Goal: Task Accomplishment & Management: Use online tool/utility

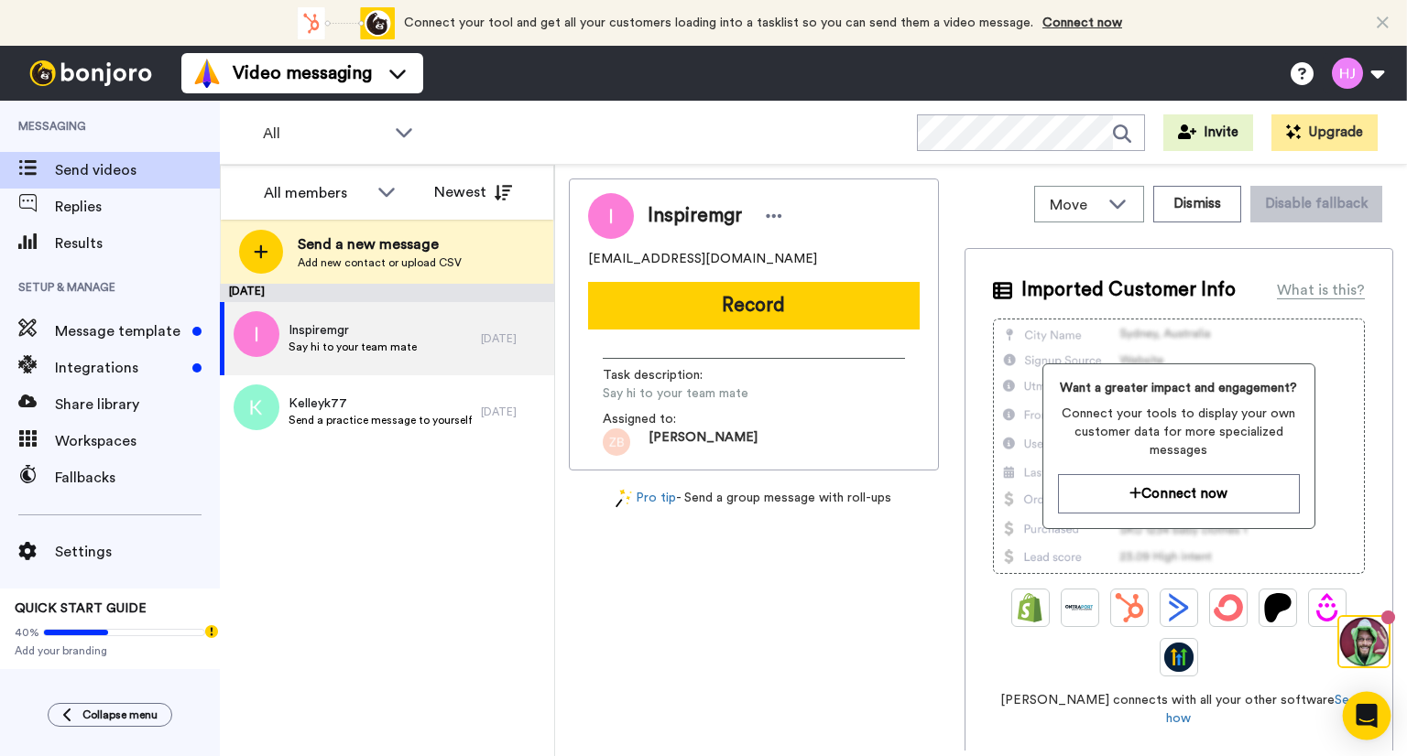
click at [1368, 716] on icon "Open Intercom Messenger" at bounding box center [1365, 716] width 21 height 24
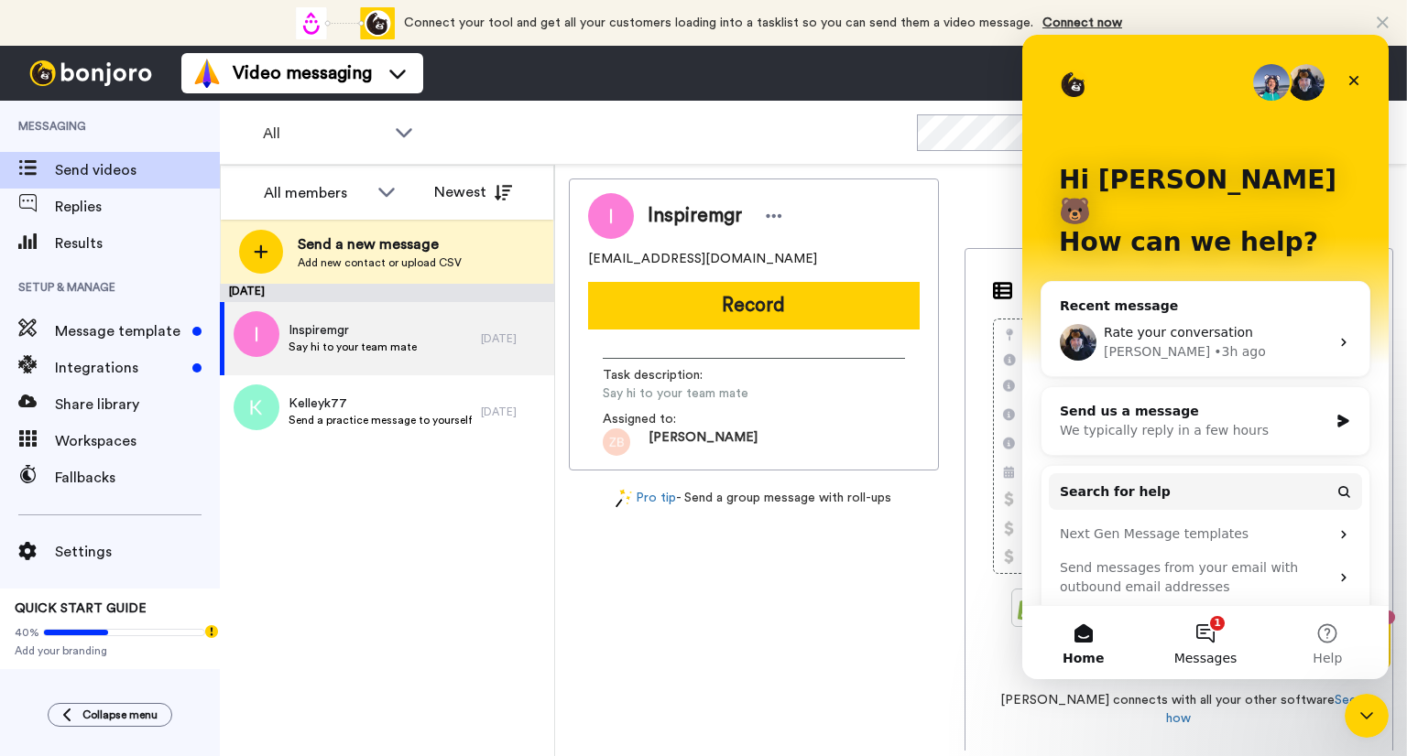
click at [1212, 631] on button "1 Messages" at bounding box center [1205, 642] width 122 height 73
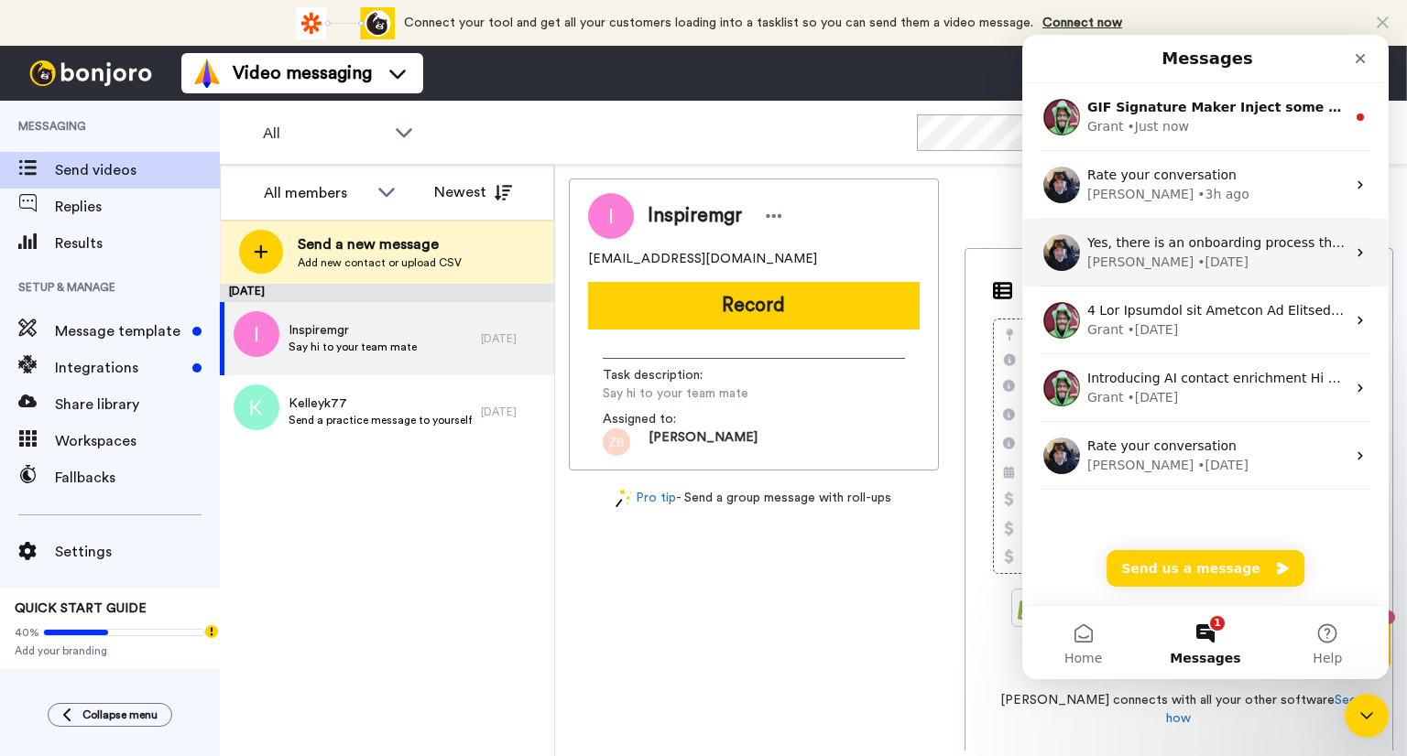
click at [1197, 253] on div "• [DATE]" at bounding box center [1222, 262] width 51 height 19
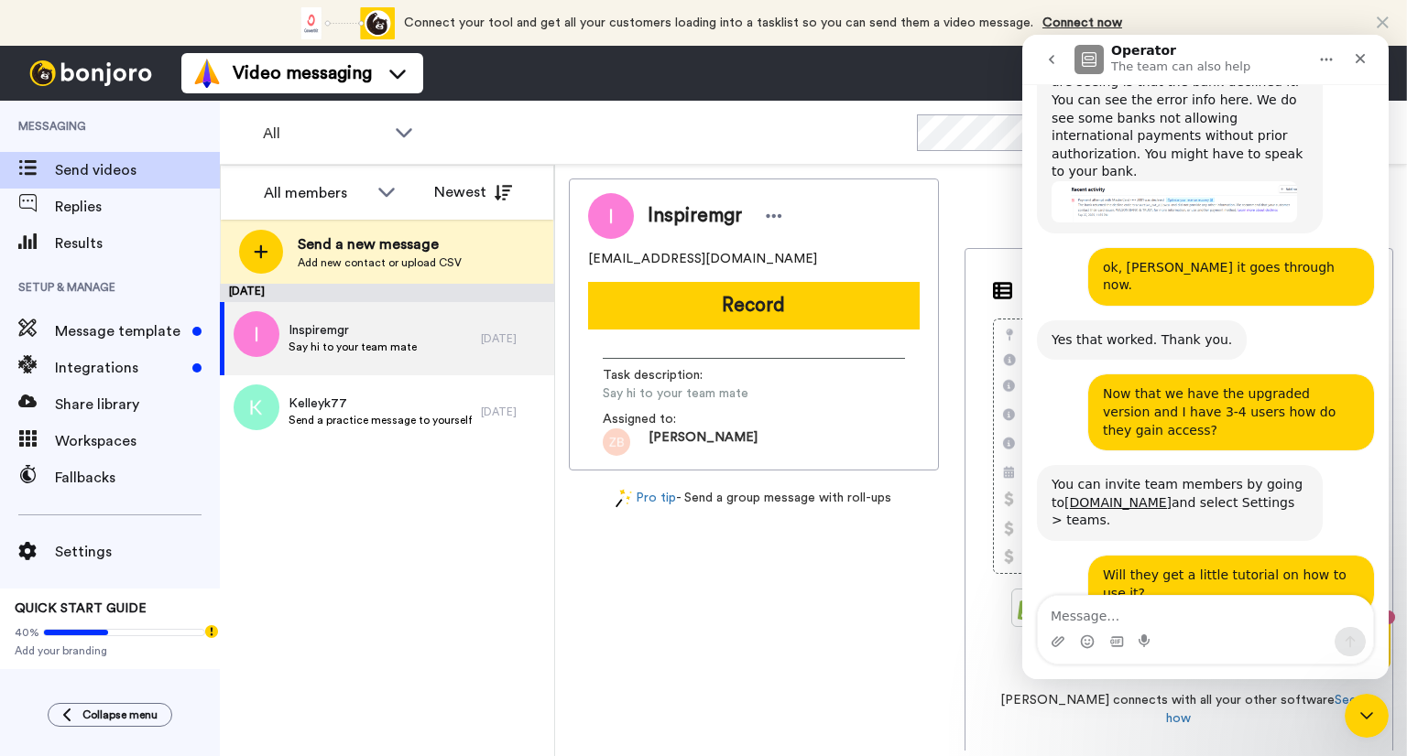
scroll to position [822, 0]
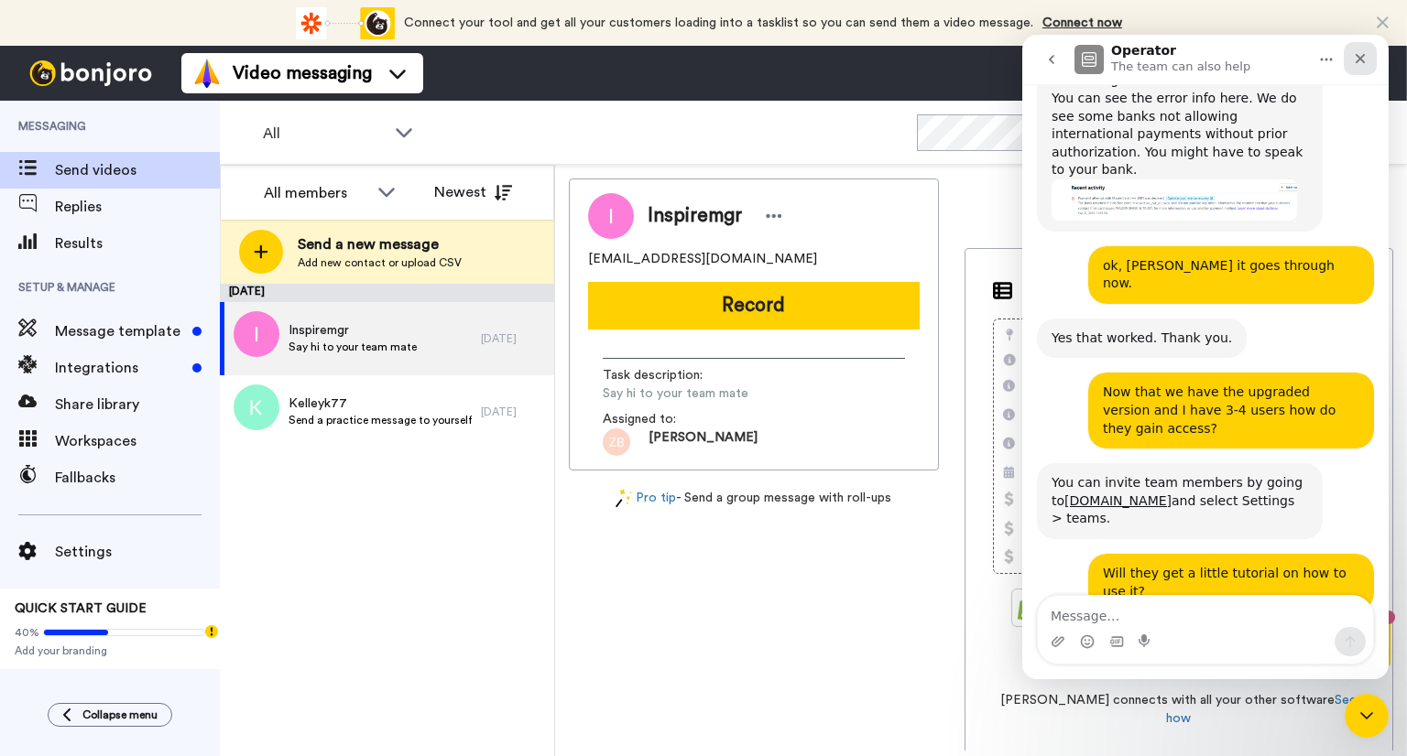
click at [1372, 65] on div "Close" at bounding box center [1360, 58] width 33 height 33
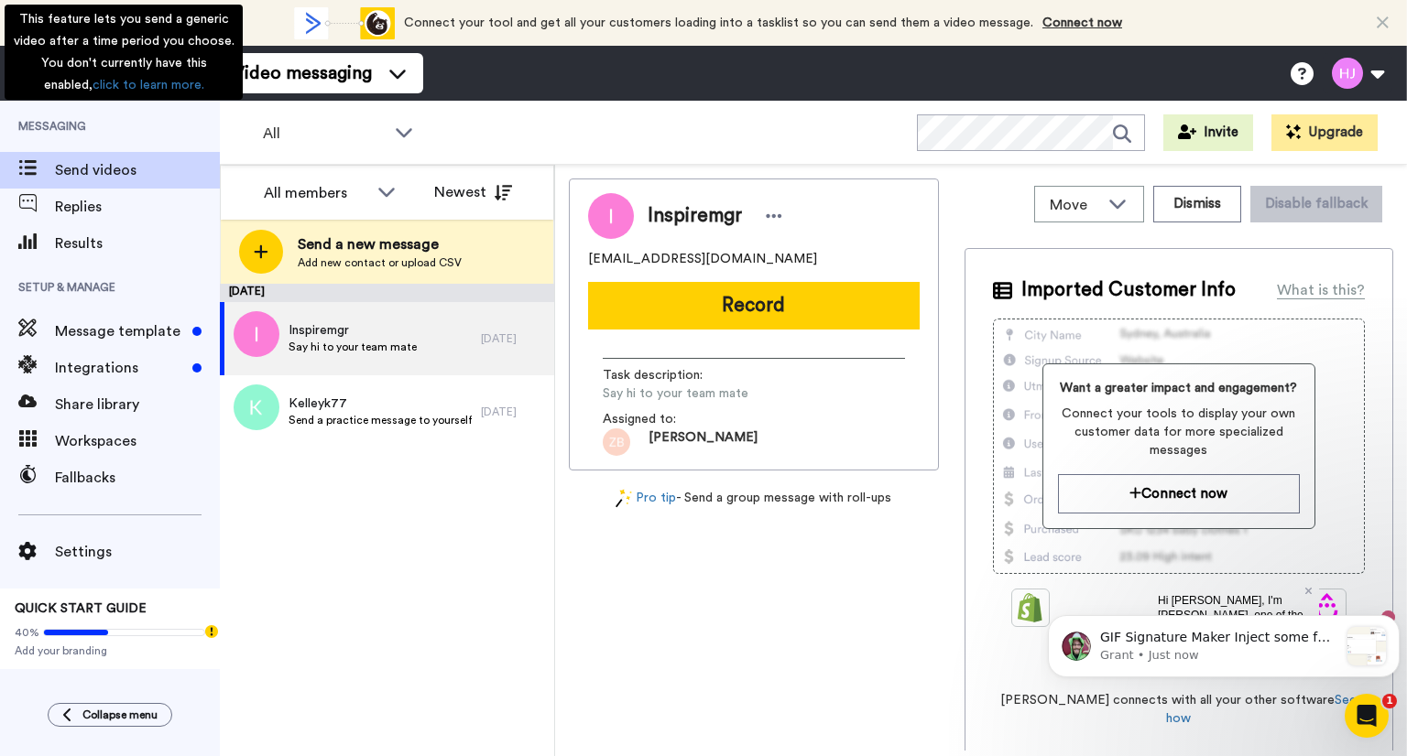
scroll to position [0, 0]
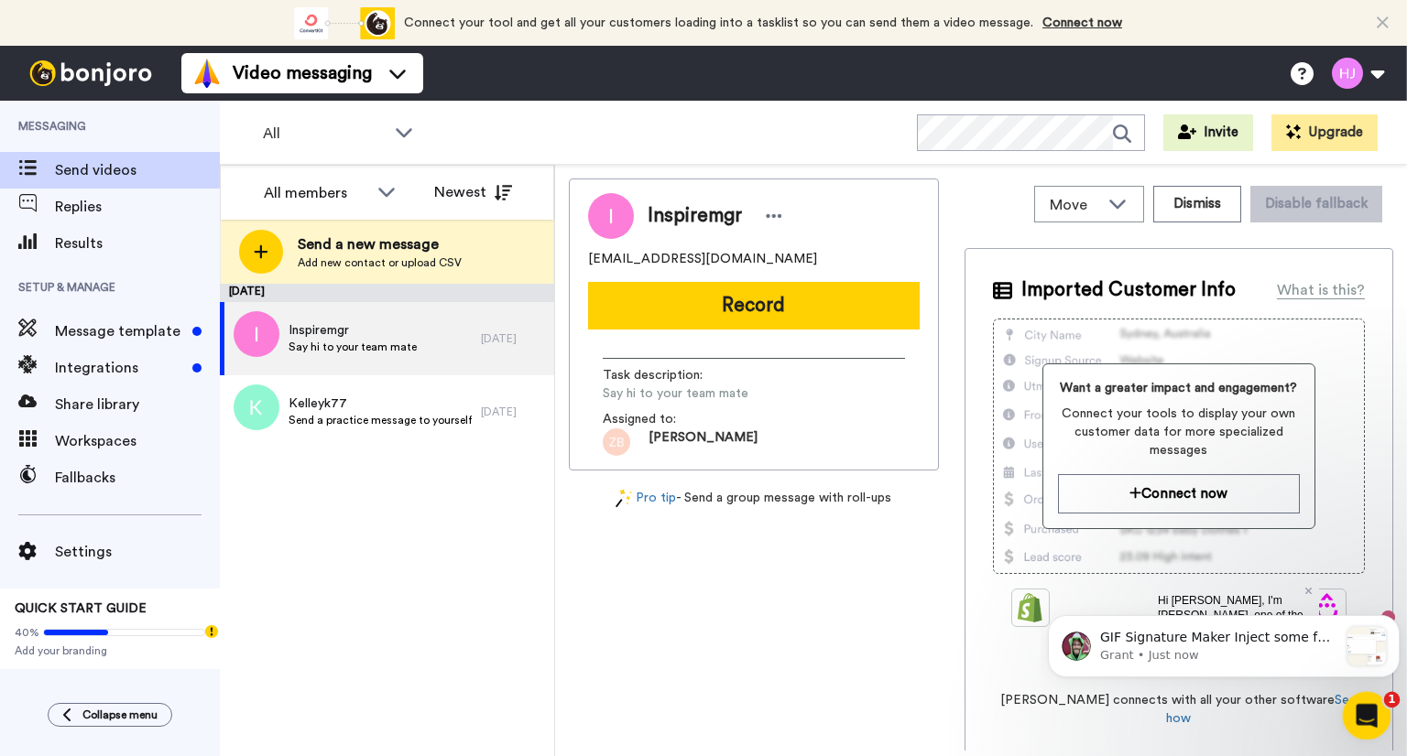
click at [1377, 708] on icon "Open Intercom Messenger" at bounding box center [1364, 714] width 30 height 30
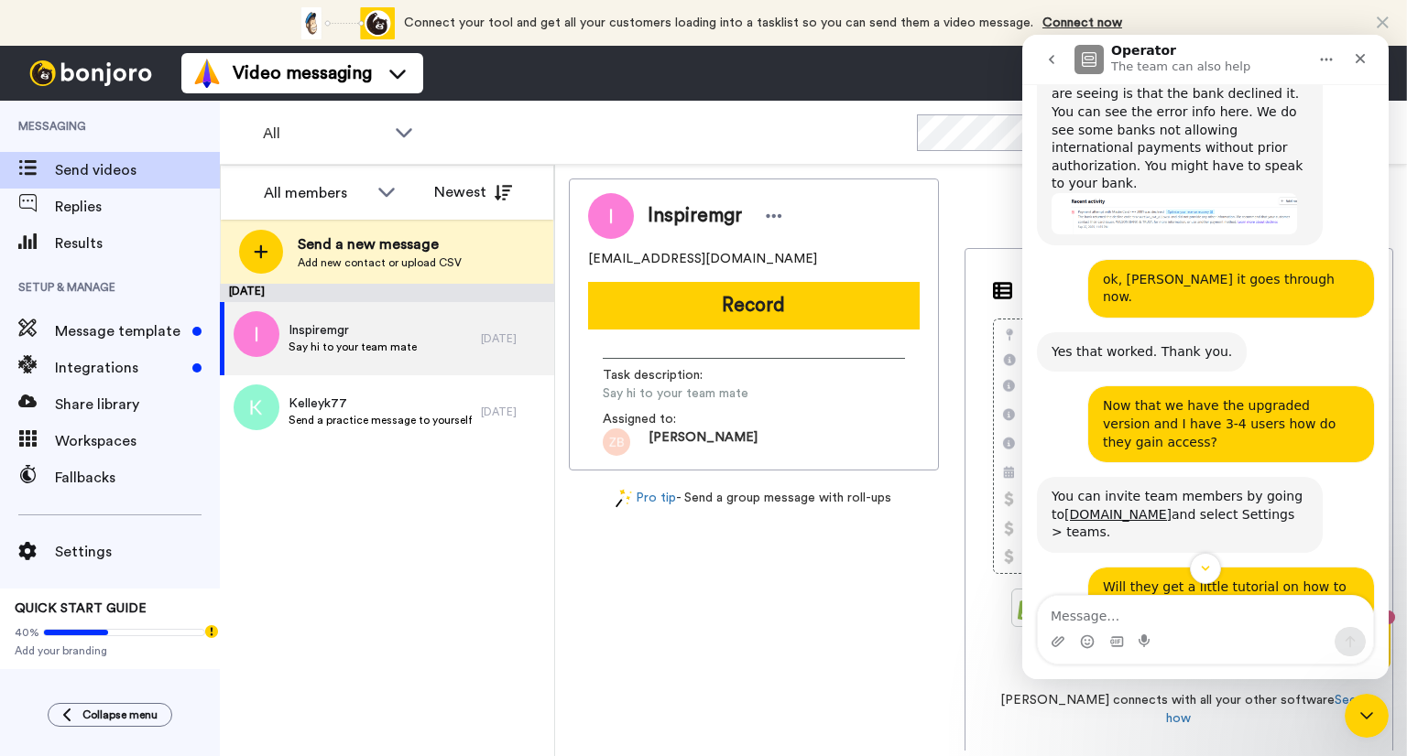
scroll to position [822, 0]
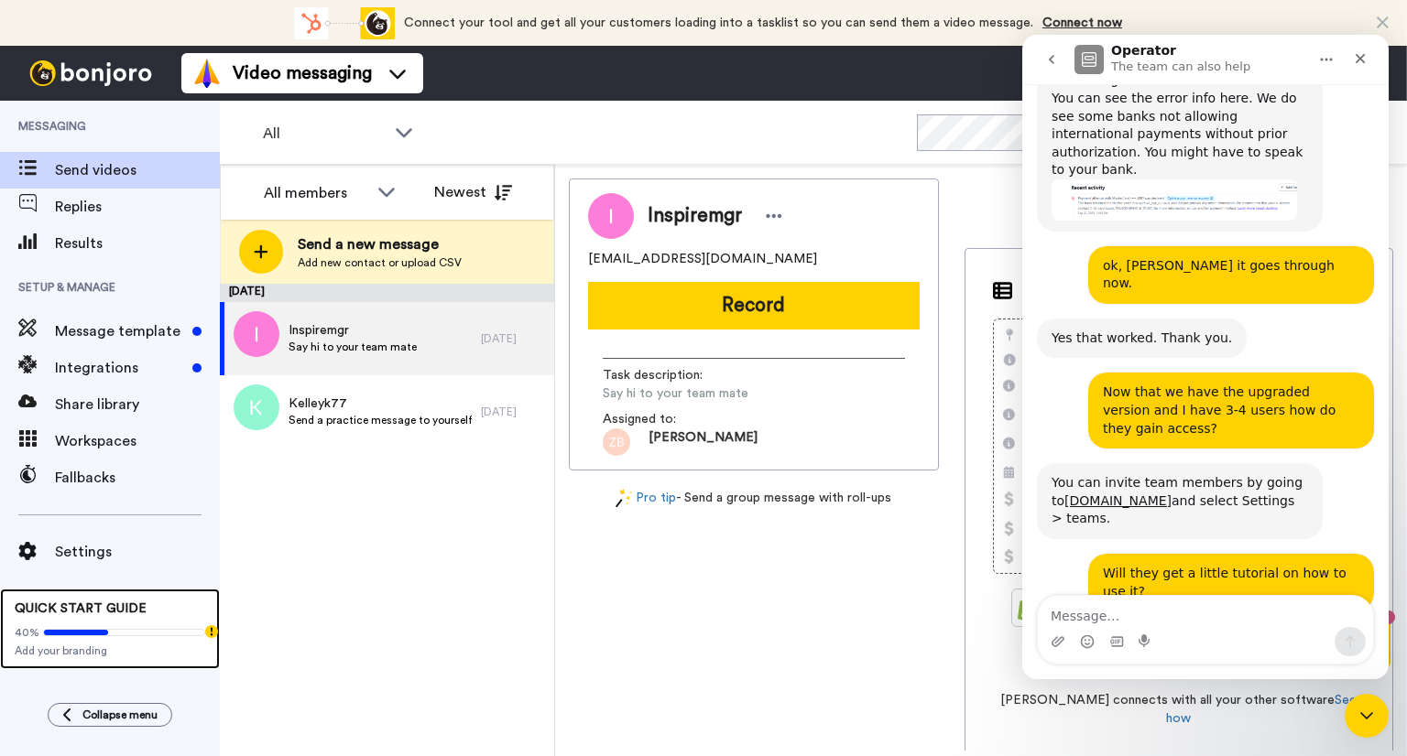
click at [95, 607] on span "QUICK START GUIDE" at bounding box center [81, 609] width 132 height 13
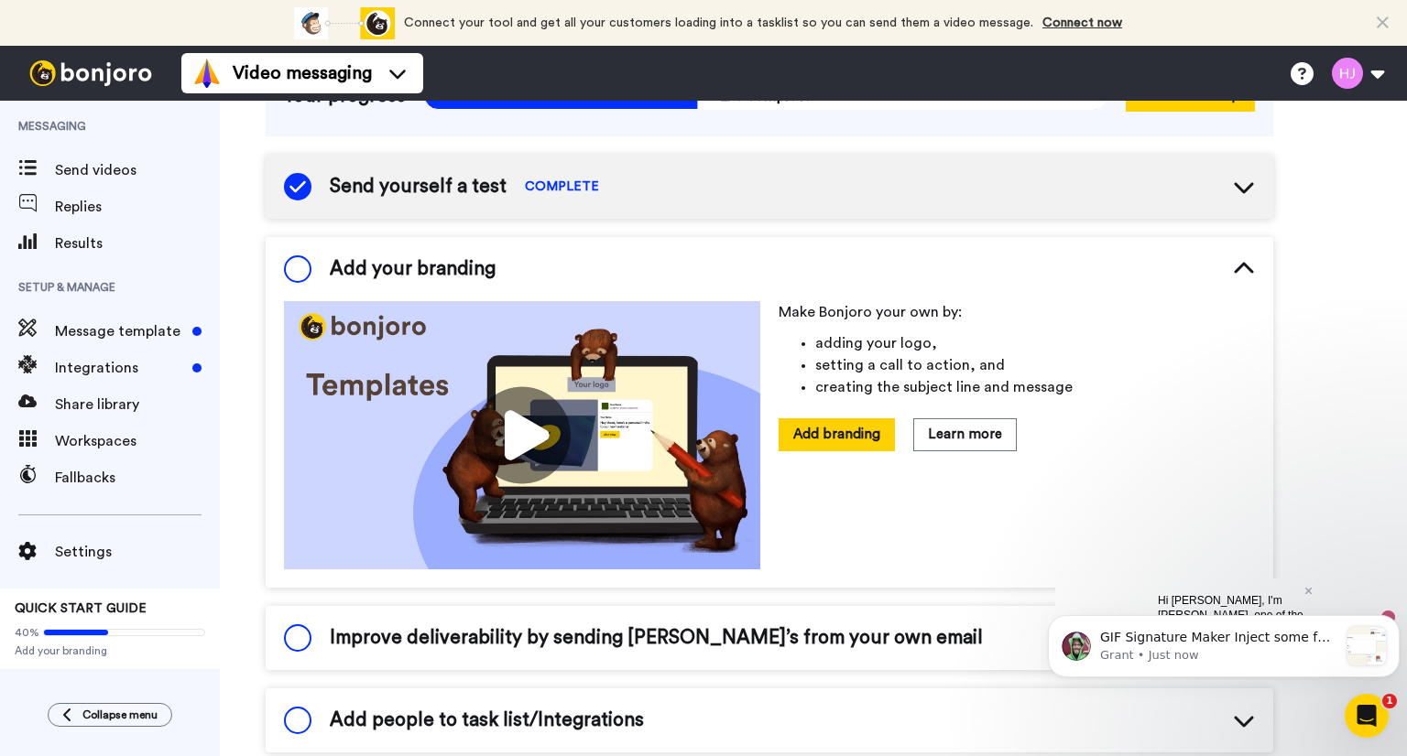
scroll to position [126, 0]
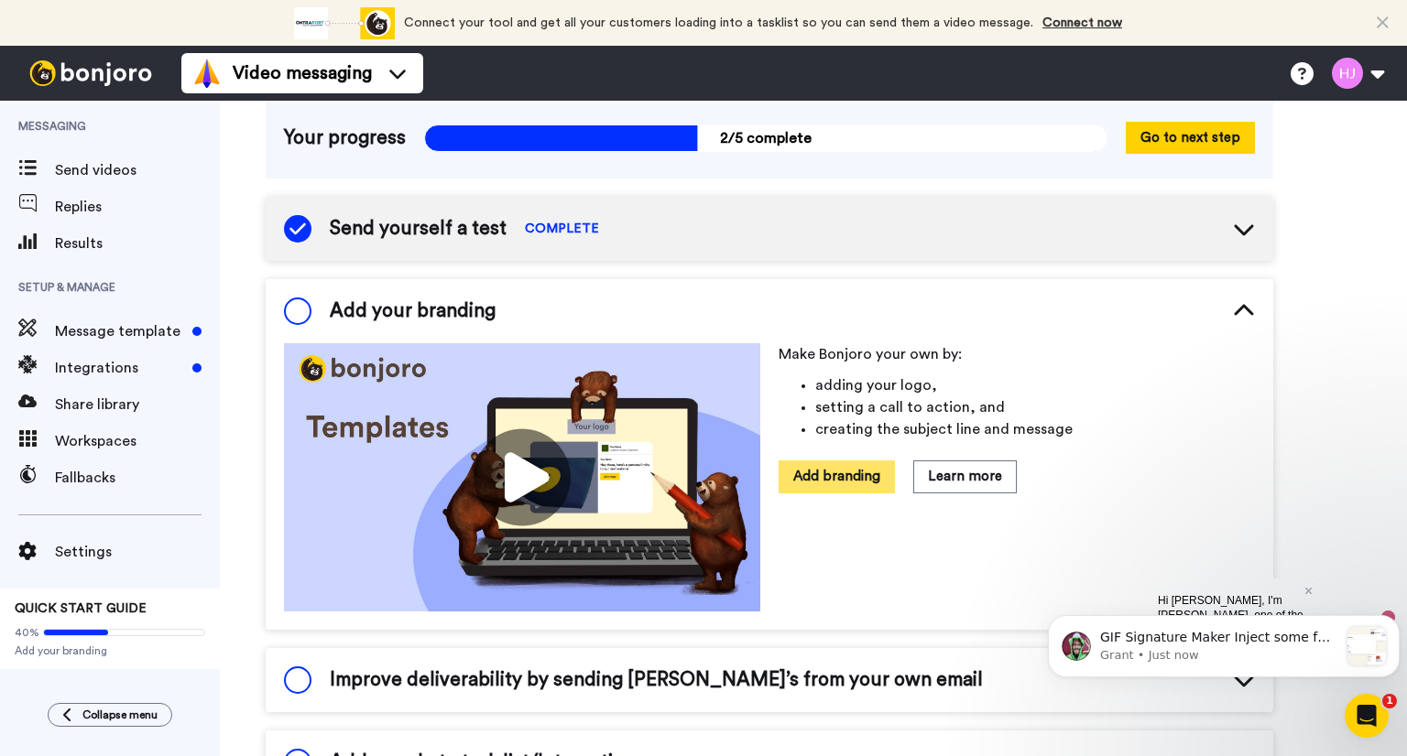
click at [851, 478] on button "Add branding" at bounding box center [836, 477] width 116 height 32
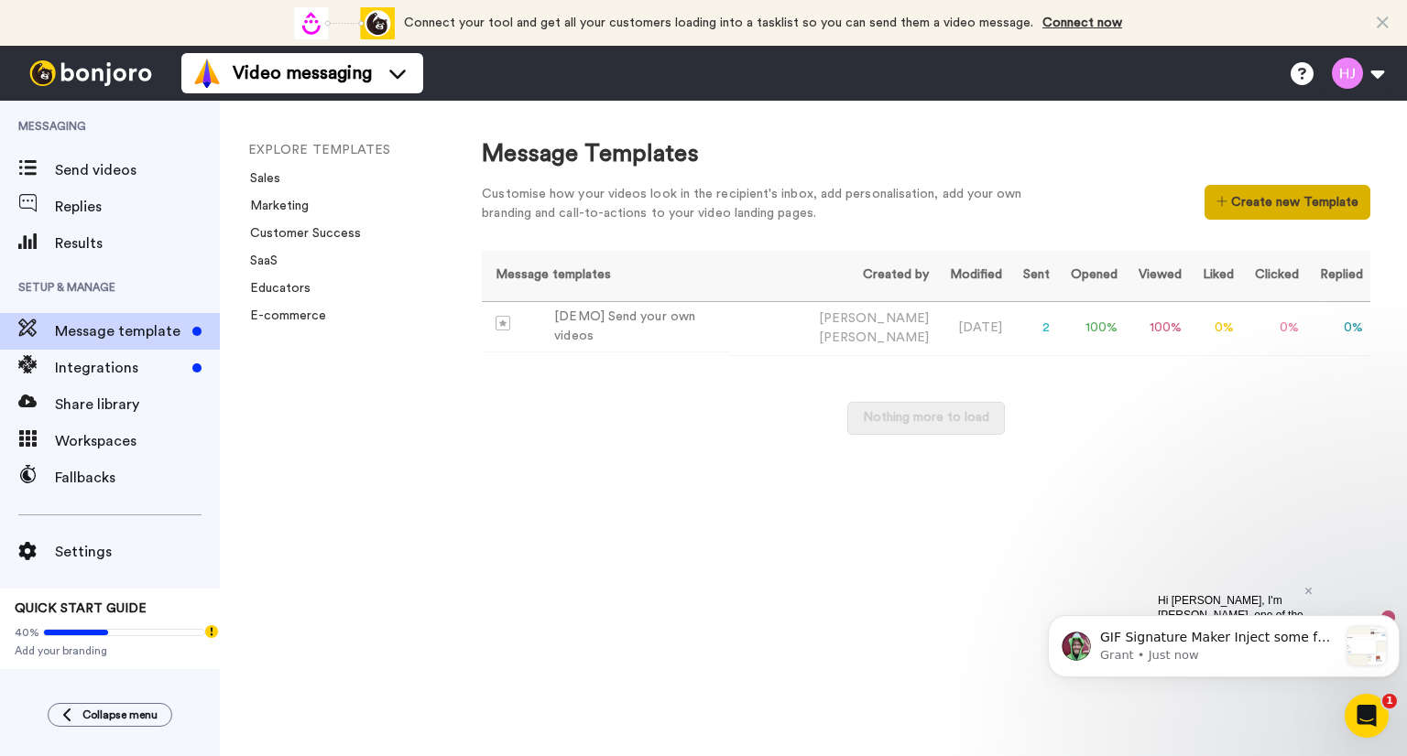
click at [1344, 206] on button "Create new Template" at bounding box center [1287, 202] width 166 height 35
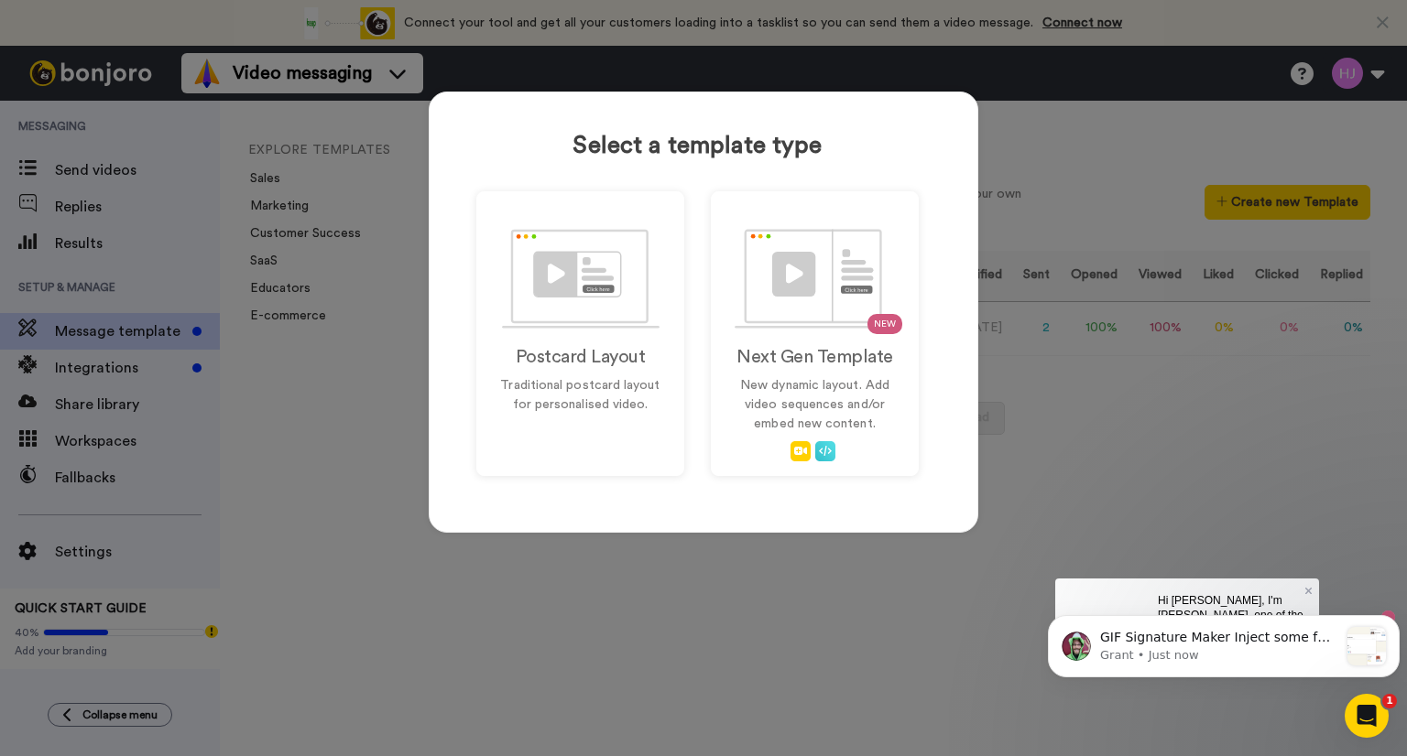
click at [356, 442] on div "Select a template type Postcard Layout Traditional postcard layout for personal…" at bounding box center [703, 378] width 1407 height 756
